Goal: Task Accomplishment & Management: Use online tool/utility

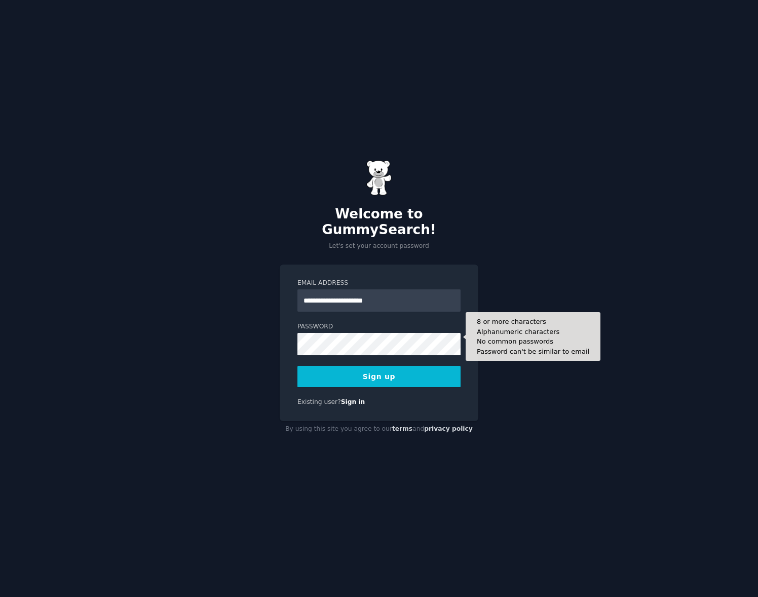
type input "**********"
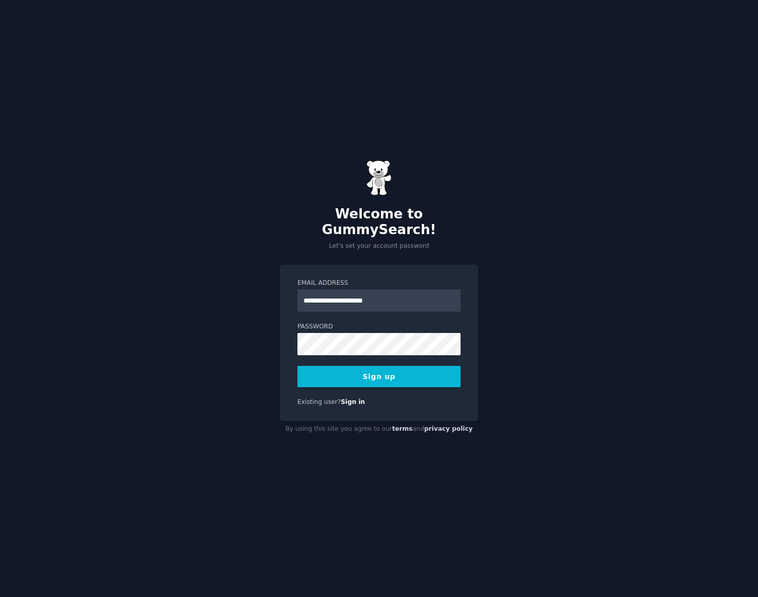
click at [512, 344] on div "**********" at bounding box center [379, 298] width 758 height 597
click at [405, 371] on button "Sign up" at bounding box center [379, 376] width 163 height 21
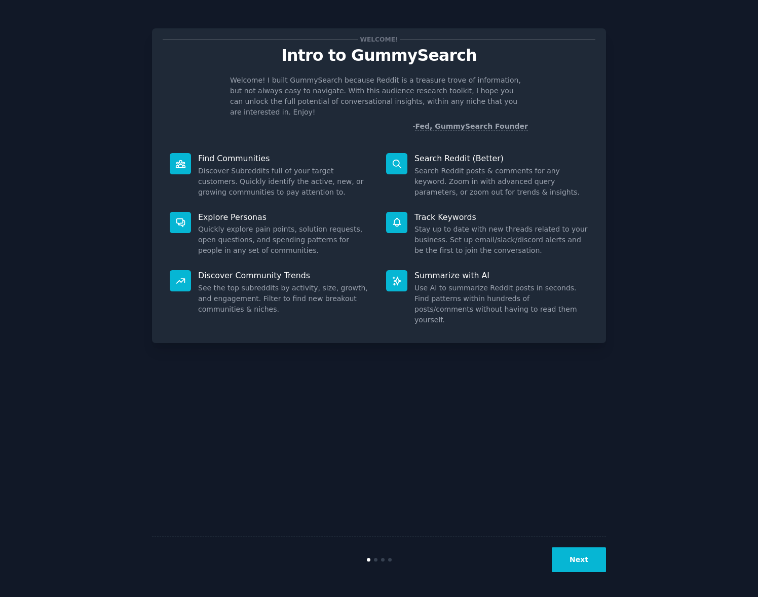
click at [576, 559] on button "Next" at bounding box center [579, 559] width 54 height 25
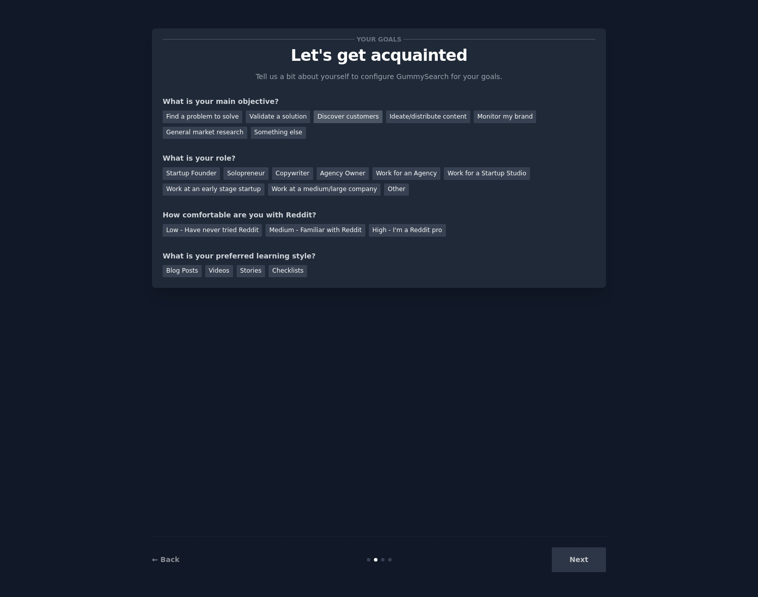
click at [347, 120] on div "Discover customers" at bounding box center [348, 116] width 68 height 13
click at [216, 132] on div "General market research" at bounding box center [205, 133] width 85 height 13
click at [317, 115] on div "Discover customers" at bounding box center [348, 116] width 68 height 13
click at [182, 177] on div "Startup Founder" at bounding box center [191, 173] width 57 height 13
click at [313, 232] on div "Medium - Familiar with Reddit" at bounding box center [315, 230] width 99 height 13
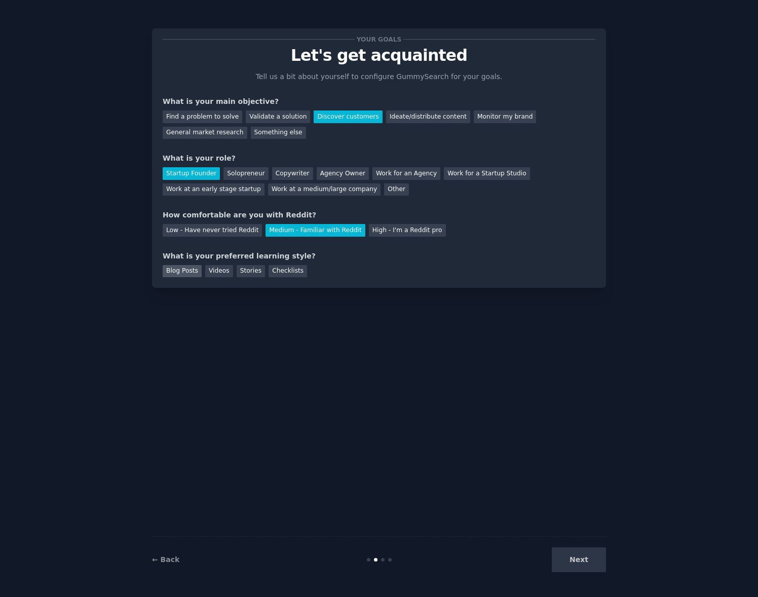
click at [176, 265] on div "Blog Posts" at bounding box center [182, 271] width 39 height 13
click at [597, 557] on button "Next" at bounding box center [579, 559] width 54 height 25
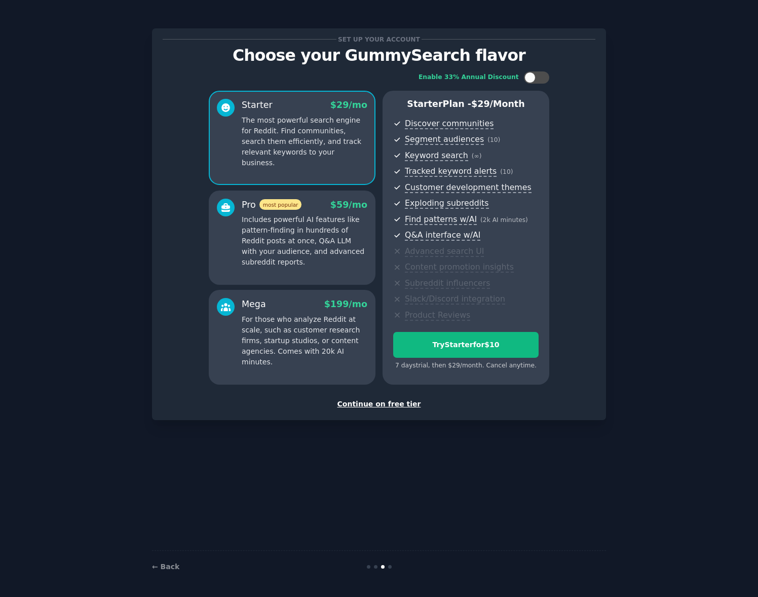
click at [391, 400] on div "Continue on free tier" at bounding box center [379, 404] width 433 height 11
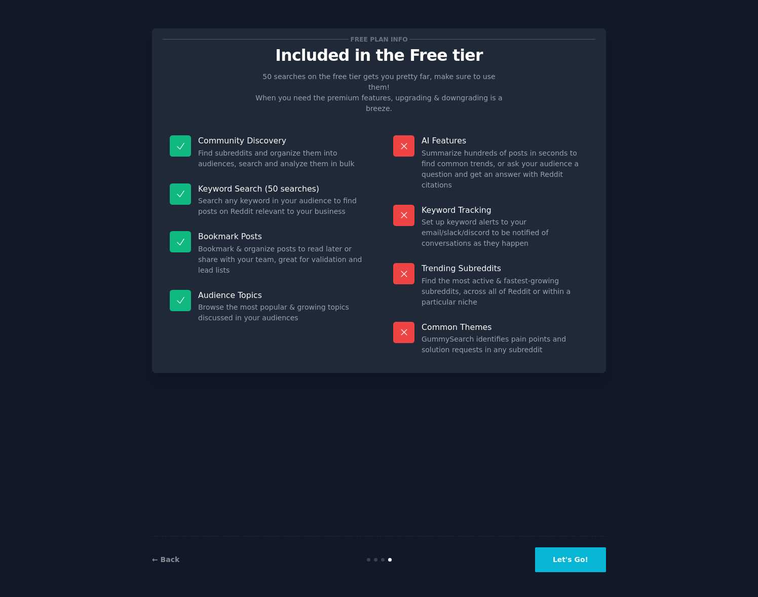
click at [566, 557] on button "Let's Go!" at bounding box center [570, 559] width 71 height 25
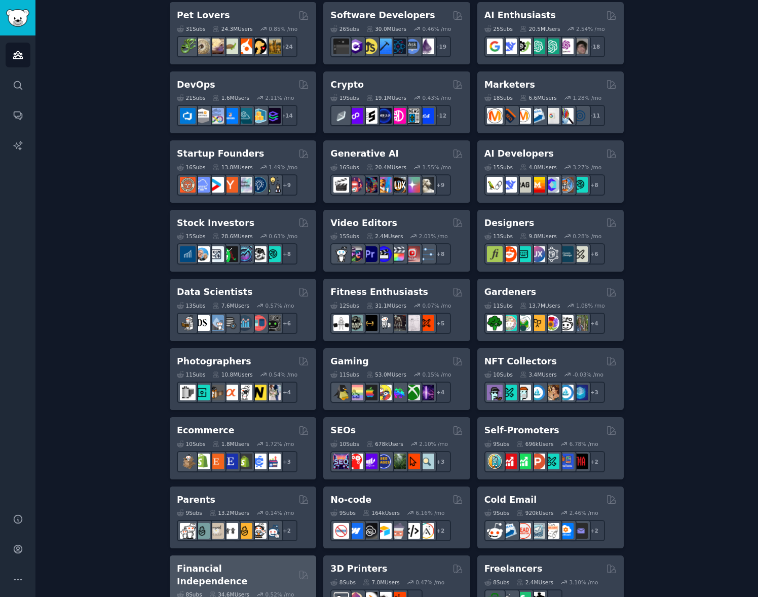
scroll to position [10, 0]
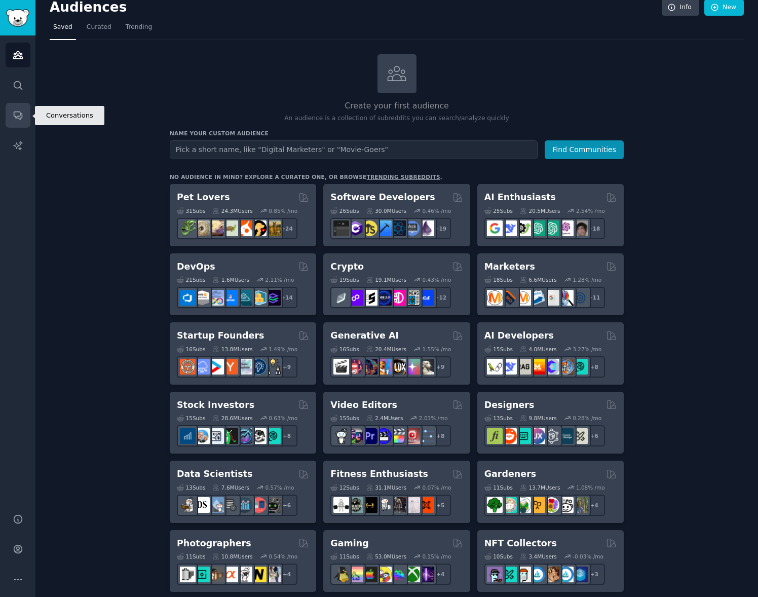
click at [17, 122] on link "Conversations" at bounding box center [18, 115] width 25 height 25
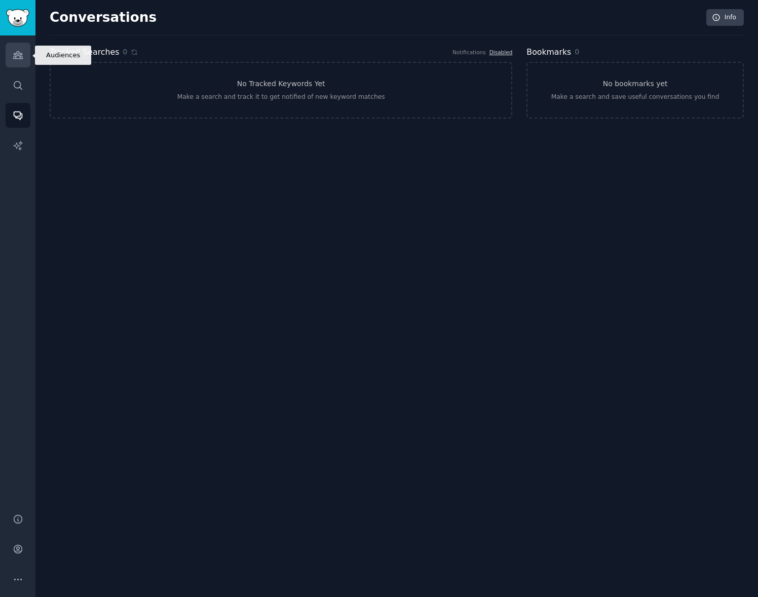
click at [14, 50] on icon "Sidebar" at bounding box center [18, 55] width 11 height 11
